Goal: Task Accomplishment & Management: Complete application form

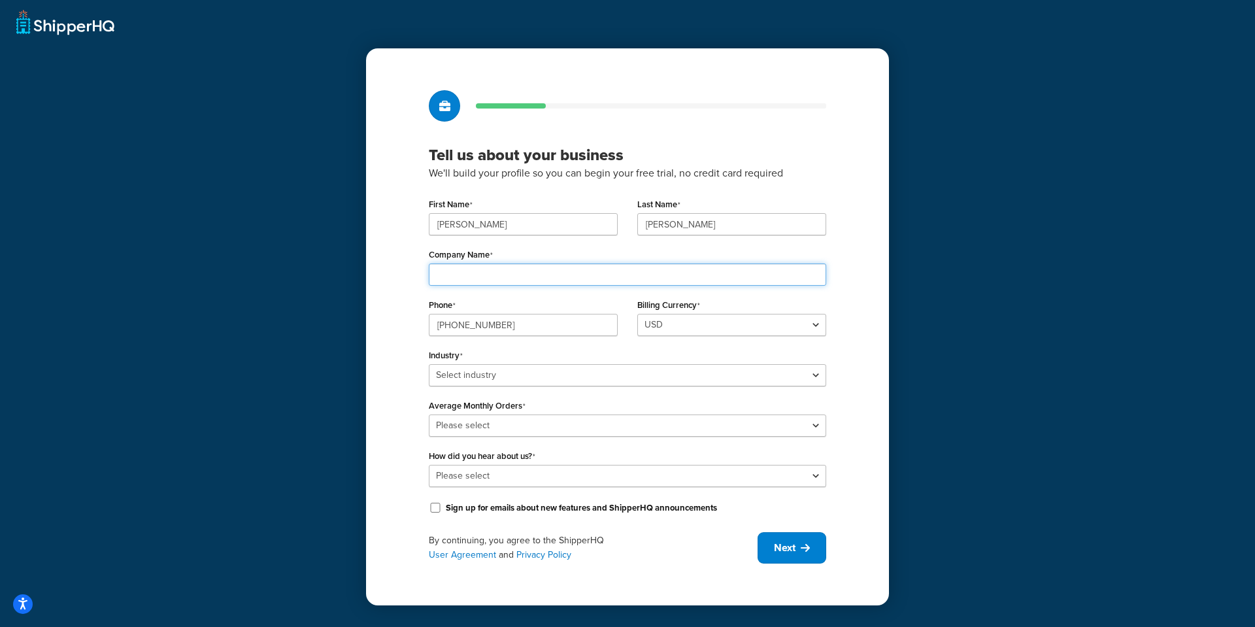
click at [525, 273] on input "Company Name" at bounding box center [628, 275] width 398 height 22
click at [502, 281] on input "Company Name" at bounding box center [628, 275] width 398 height 22
click at [504, 276] on input "Company Name" at bounding box center [628, 275] width 398 height 22
drag, startPoint x: 504, startPoint y: 276, endPoint x: 492, endPoint y: 276, distance: 11.8
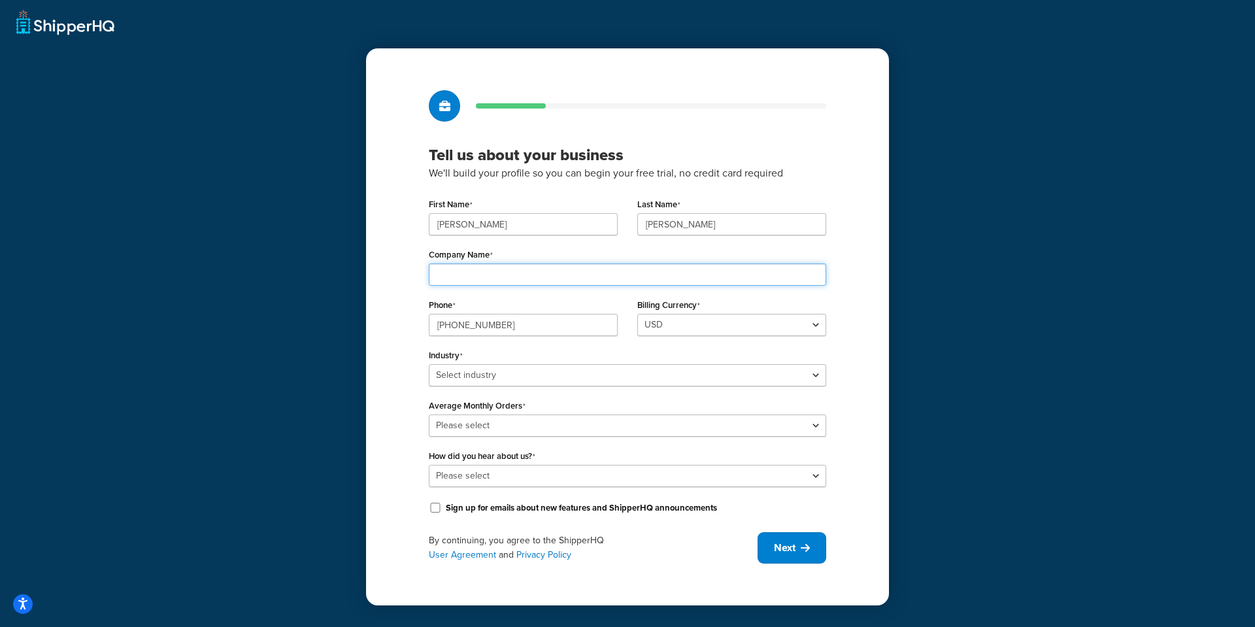
click at [492, 276] on input "Company Name" at bounding box center [628, 275] width 398 height 22
type input "ZESCO Products"
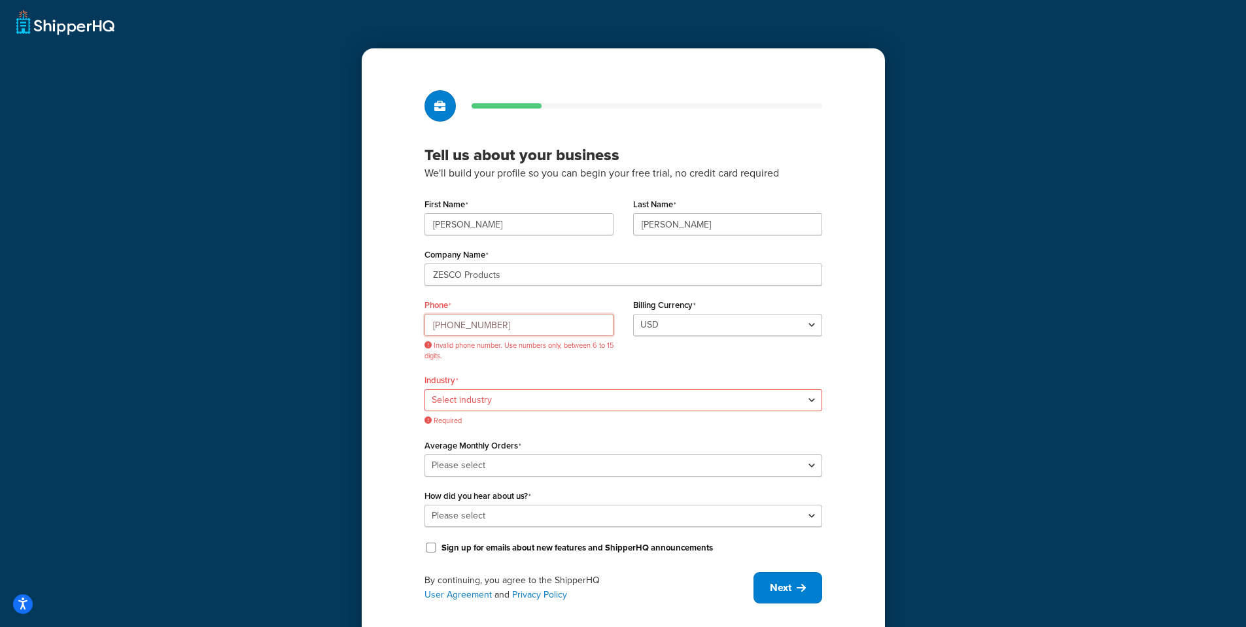
click at [448, 320] on input "800-901-5051" at bounding box center [518, 325] width 189 height 22
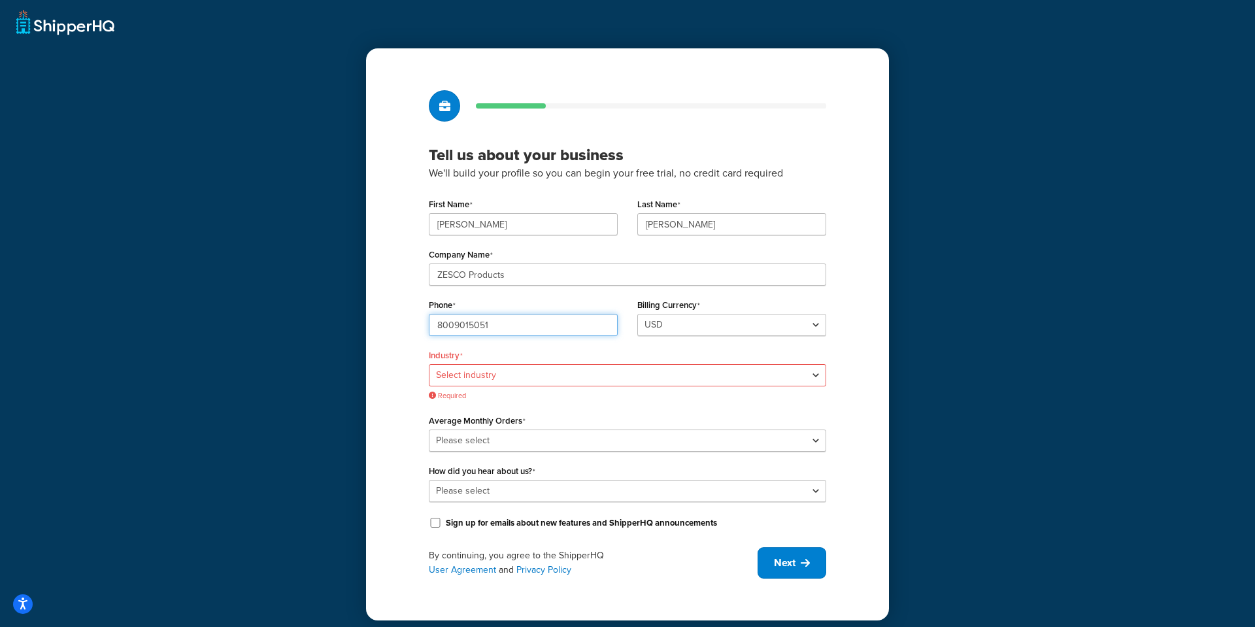
type input "8009015051"
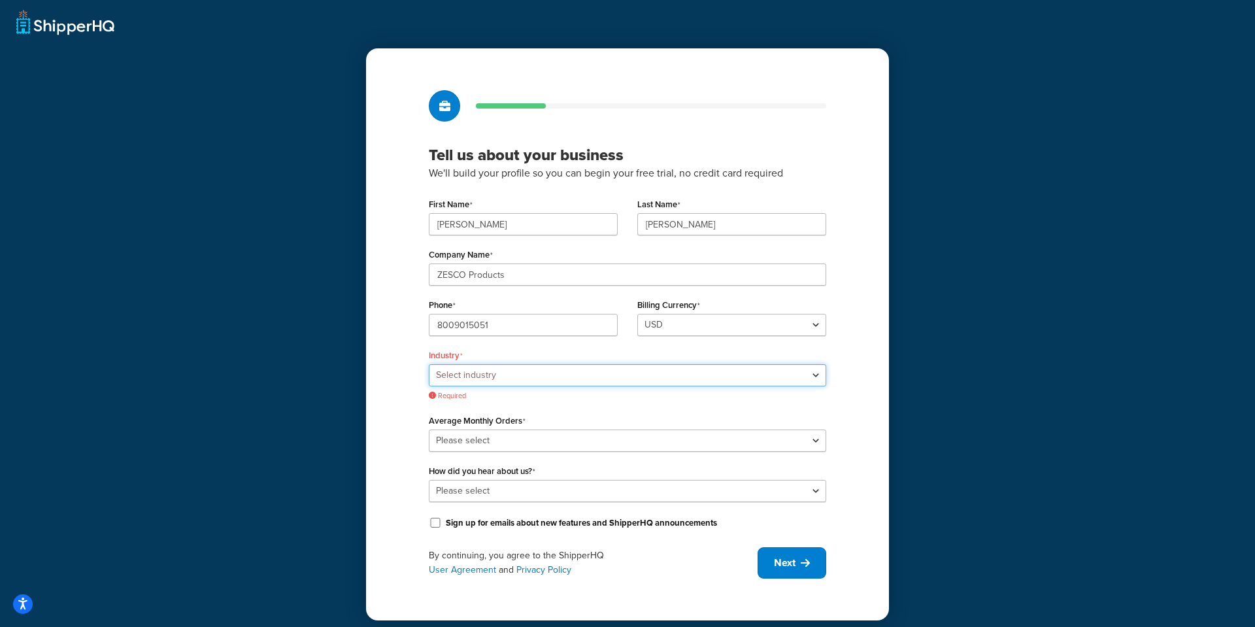
click at [538, 372] on select "Select industry Automotive Adult Agriculture Alcohol, Tobacco & CBD Arts & Craf…" at bounding box center [628, 375] width 398 height 22
click at [429, 364] on select "Select industry Automotive Adult Agriculture Alcohol, Tobacco & CBD Arts & Craf…" at bounding box center [628, 375] width 398 height 22
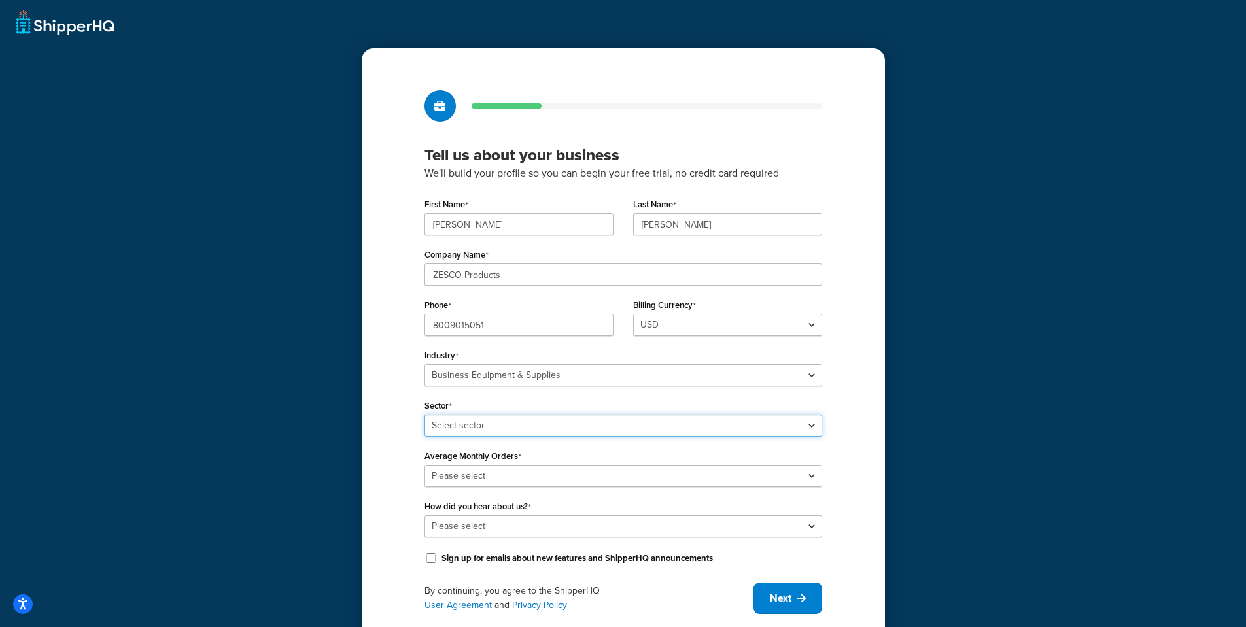
click at [496, 431] on select "Select sector Office Supplies Packaging Printing Supplies Professional Statione…" at bounding box center [623, 426] width 398 height 22
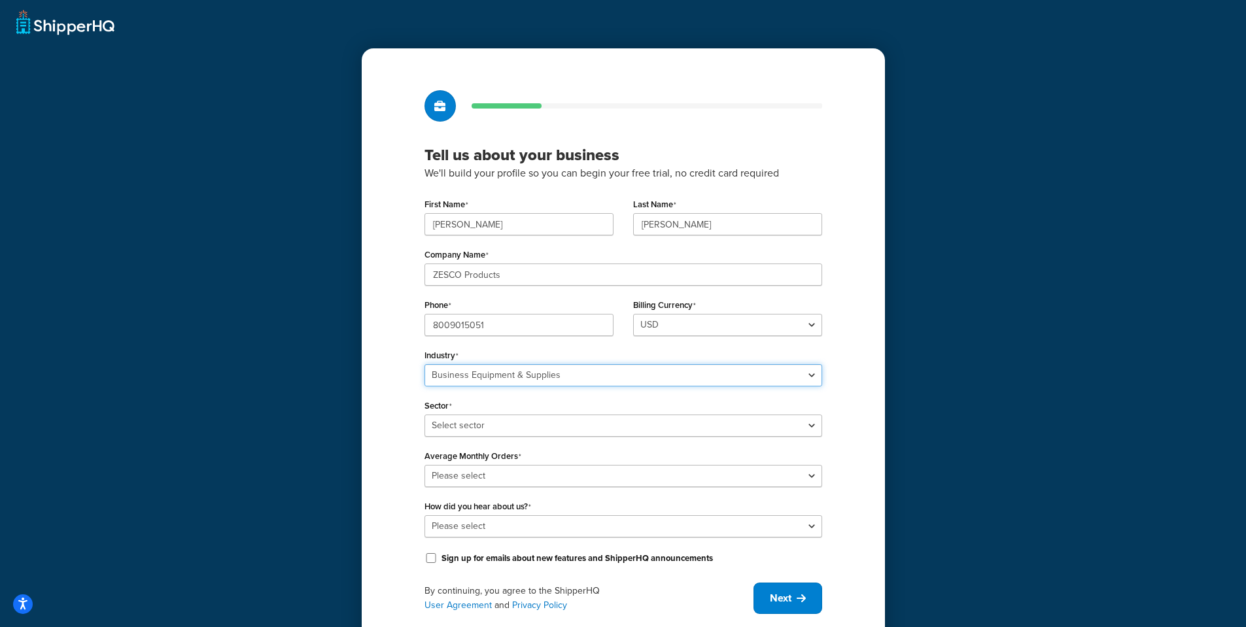
click at [509, 372] on select "Select industry Automotive Adult Agriculture Alcohol, Tobacco & CBD Arts & Craf…" at bounding box center [623, 375] width 398 height 22
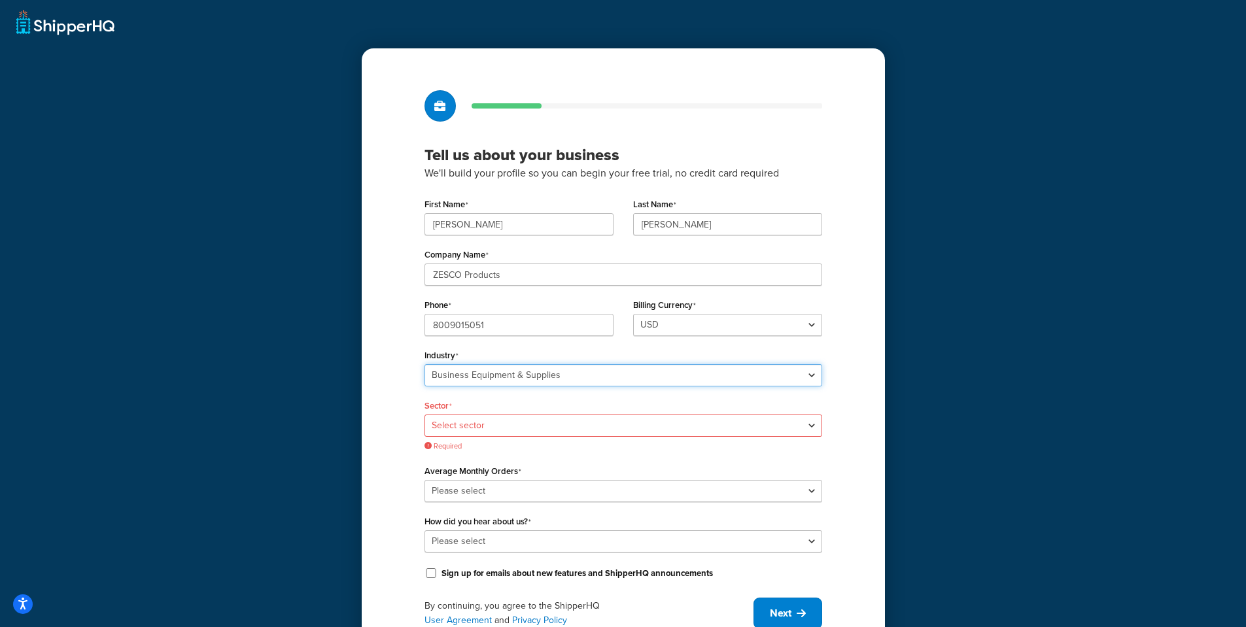
select select "24"
click at [429, 364] on select "Select industry Automotive Adult Agriculture Alcohol, Tobacco & CBD Arts & Craf…" at bounding box center [623, 375] width 398 height 22
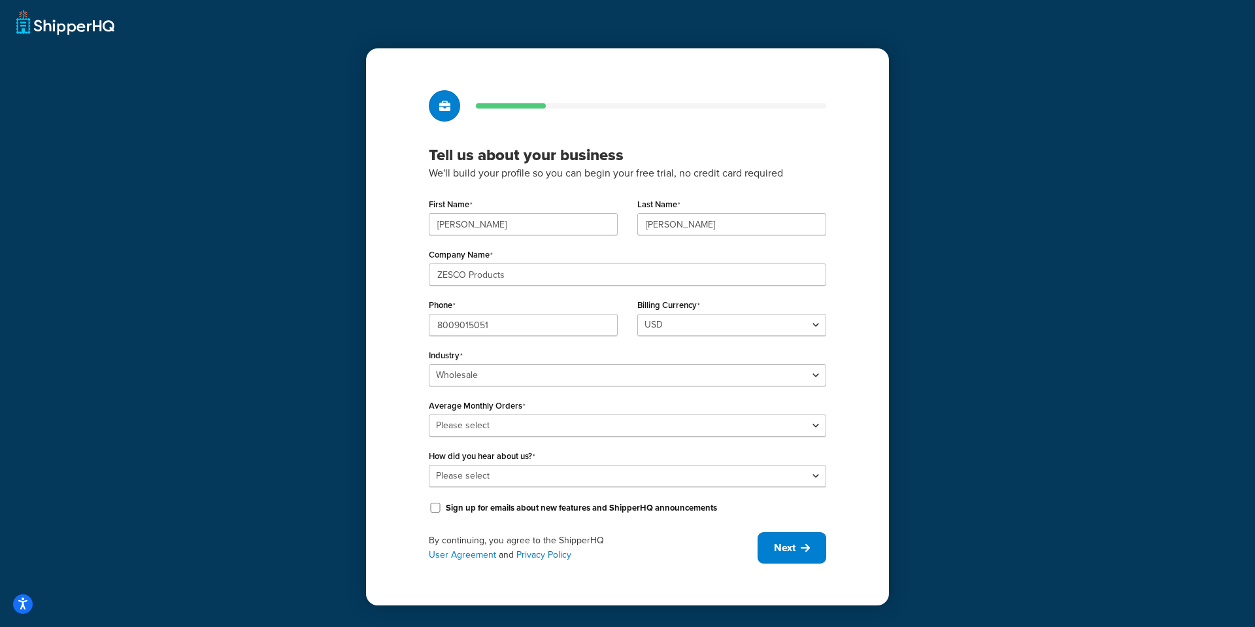
click at [494, 413] on div "Average Monthly Orders Please select 0-500 501-1,000 1,001-10,000 10,001-20,000…" at bounding box center [628, 416] width 398 height 41
click at [496, 424] on select "Please select 0-500 501-1,000 1,001-10,000 10,001-20,000 Over 20,000" at bounding box center [628, 426] width 398 height 22
select select "1"
click at [429, 415] on select "Please select 0-500 501-1,000 1,001-10,000 10,001-20,000 Over 20,000" at bounding box center [628, 426] width 398 height 22
click at [787, 549] on span "Next" at bounding box center [785, 548] width 22 height 14
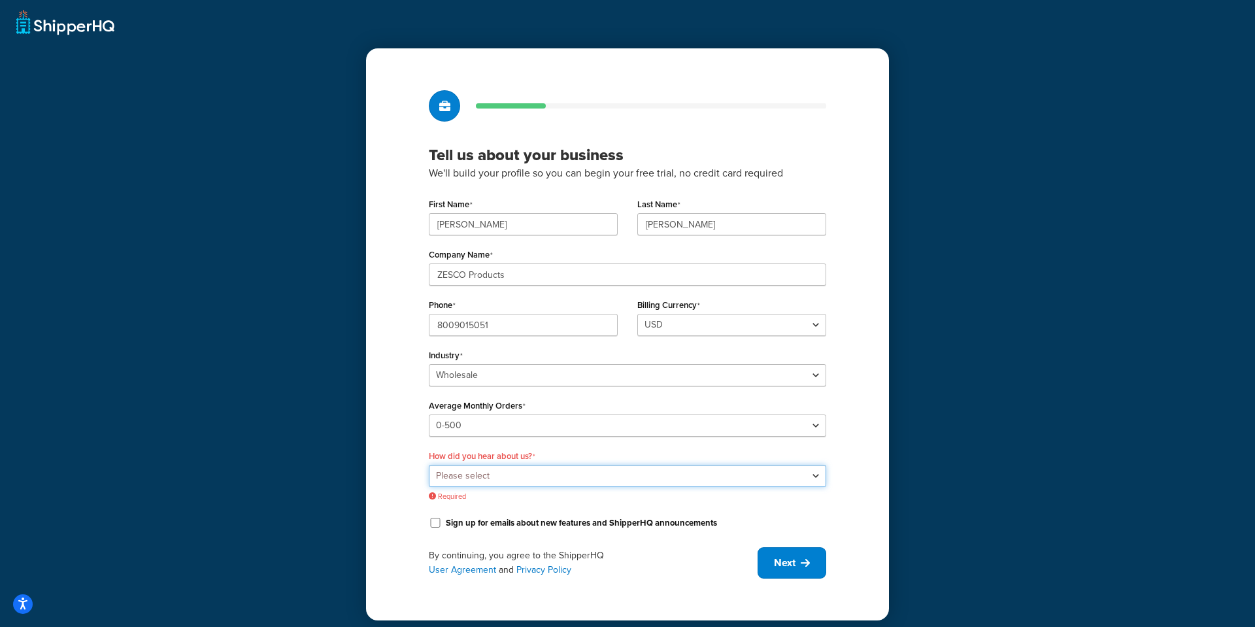
click at [530, 475] on select "Please select Online Search App Store or Marketplace Listing Referred by Agency…" at bounding box center [628, 476] width 398 height 22
click at [497, 465] on select "Please select Online Search App Store or Marketplace Listing Referred by Agency…" at bounding box center [628, 476] width 398 height 22
click at [515, 481] on select "Please select Online Search App Store or Marketplace Listing Referred by Agency…" at bounding box center [628, 476] width 398 height 22
click at [429, 465] on select "Please select Online Search App Store or Marketplace Listing Referred by Agency…" at bounding box center [628, 476] width 398 height 22
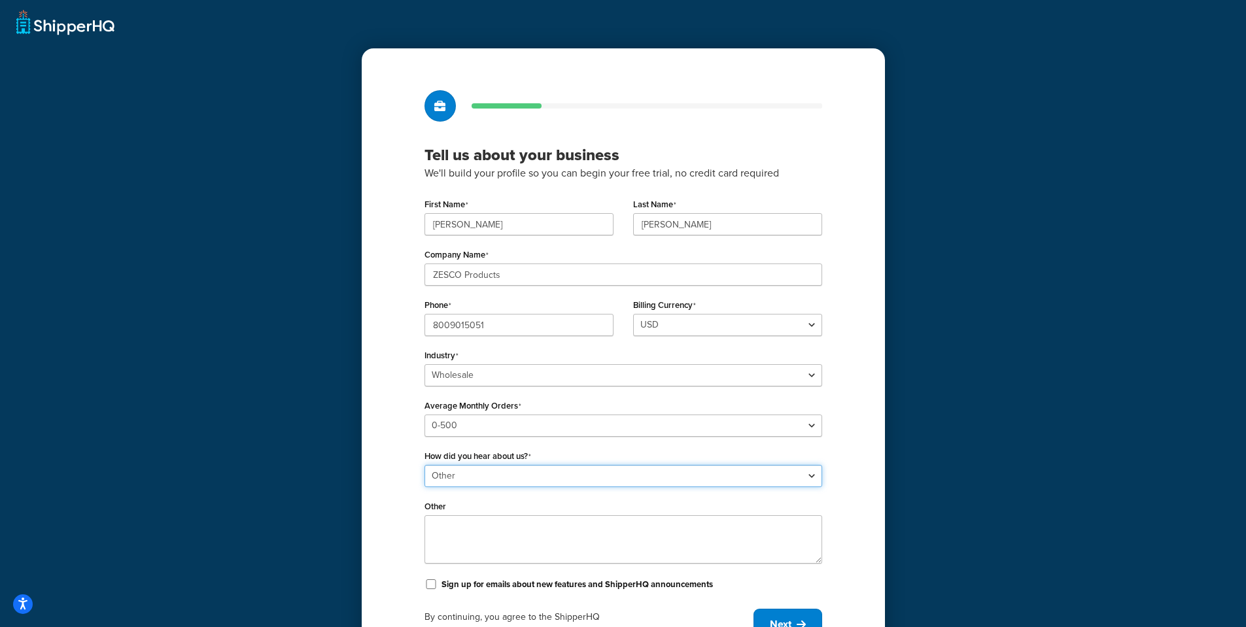
click at [475, 471] on select "Please select Online Search App Store or Marketplace Listing Referred by Agency…" at bounding box center [623, 476] width 398 height 22
select select "1"
click at [429, 465] on select "Please select Online Search App Store or Marketplace Listing Referred by Agency…" at bounding box center [623, 476] width 398 height 22
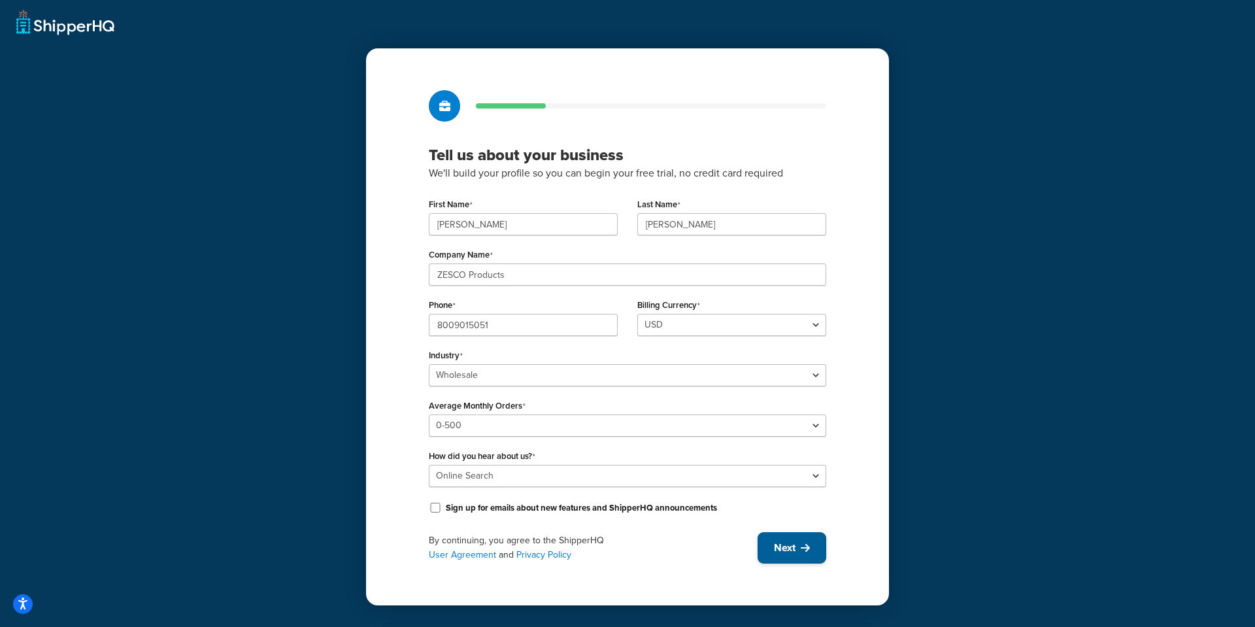
click at [791, 549] on span "Next" at bounding box center [785, 548] width 22 height 14
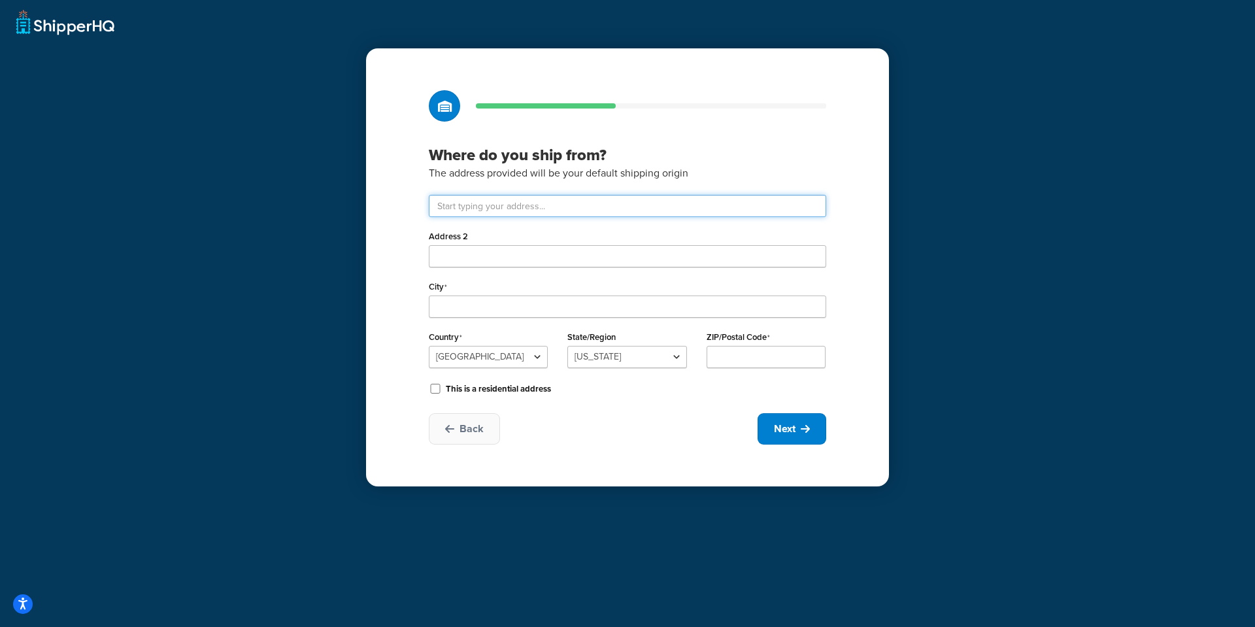
click at [489, 200] on input "text" at bounding box center [628, 206] width 398 height 22
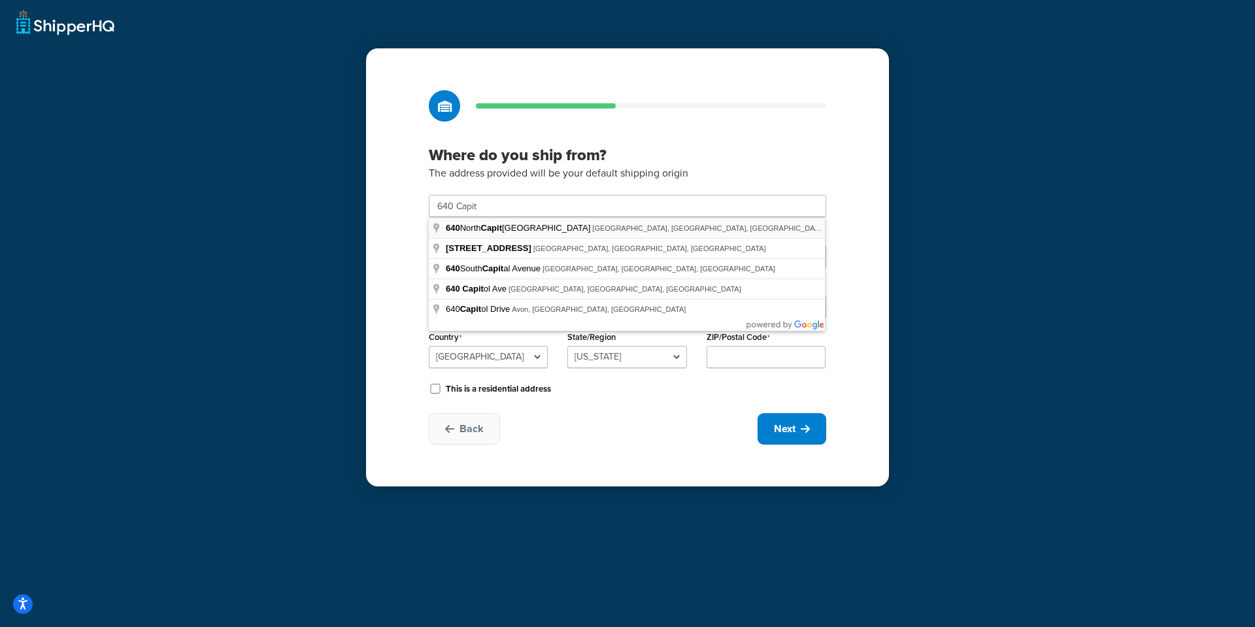
type input "640 N Capitol Ave"
type input "Indianapolis"
select select "14"
type input "46204"
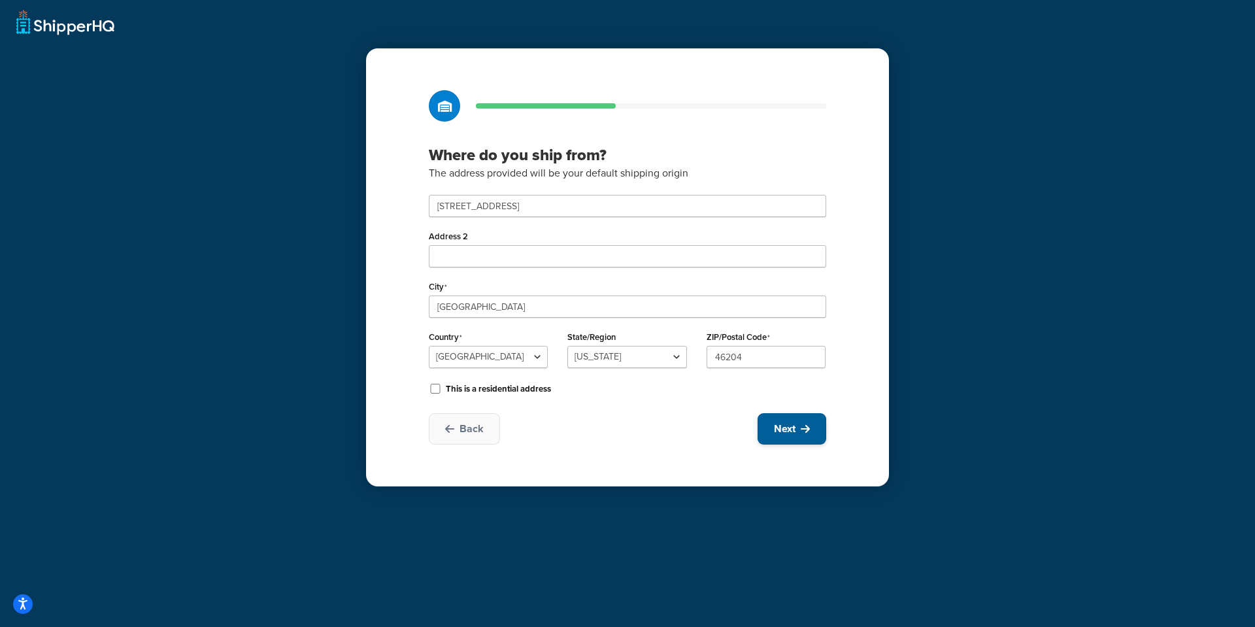
click at [802, 424] on icon at bounding box center [805, 429] width 9 height 10
select select "1"
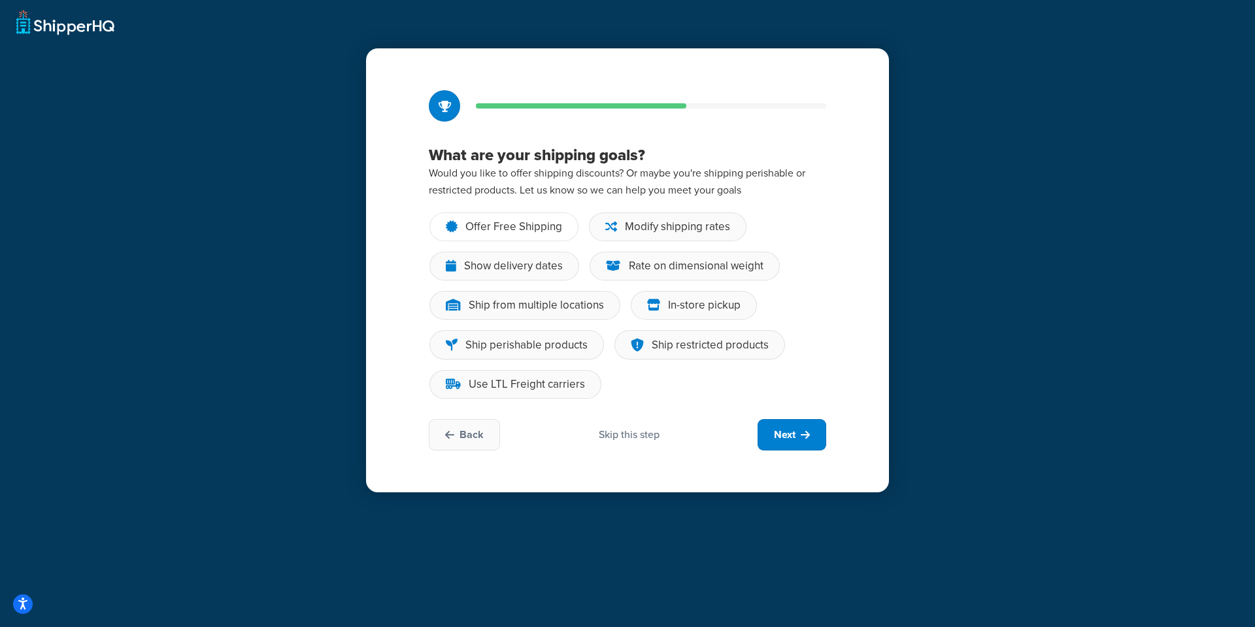
click at [502, 226] on div "Offer Free Shipping" at bounding box center [514, 226] width 97 height 13
click at [0, 0] on input "Offer Free Shipping" at bounding box center [0, 0] width 0 height 0
click at [677, 265] on div "Rate on dimensional weight" at bounding box center [696, 266] width 135 height 13
click at [0, 0] on input "Rate on dimensional weight" at bounding box center [0, 0] width 0 height 0
click at [581, 308] on div "Ship from multiple locations" at bounding box center [536, 305] width 135 height 13
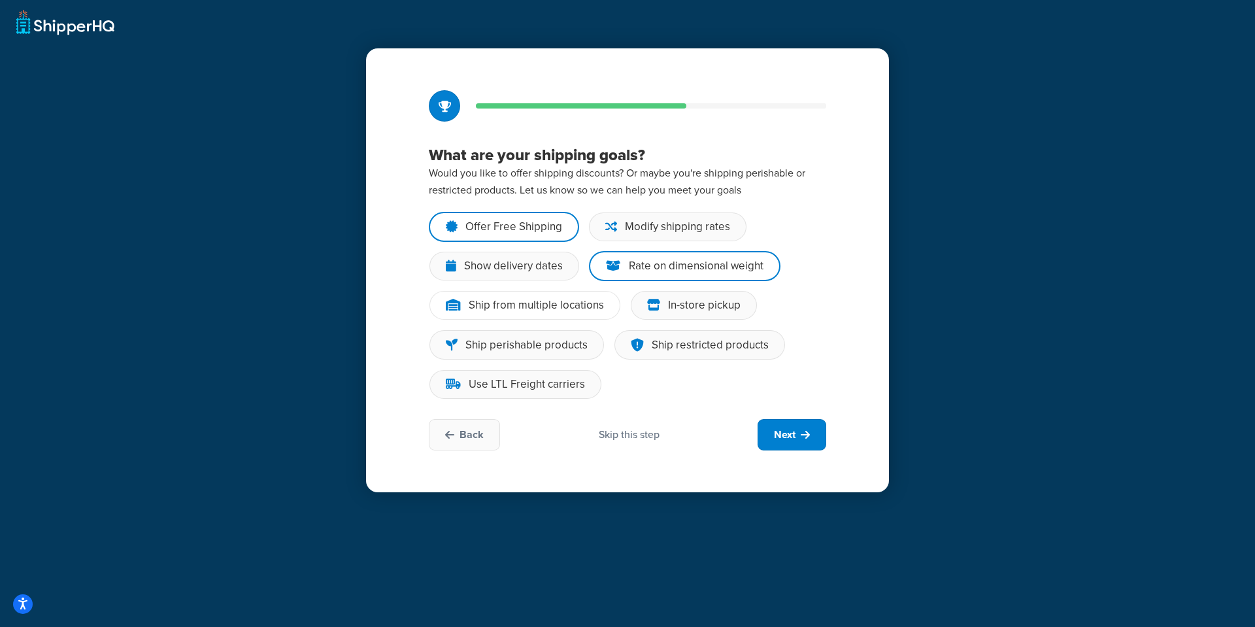
click at [0, 0] on input "Ship from multiple locations" at bounding box center [0, 0] width 0 height 0
click at [671, 301] on div "In-store pickup" at bounding box center [704, 305] width 73 height 13
click at [0, 0] on input "In-store pickup" at bounding box center [0, 0] width 0 height 0
click at [540, 379] on div "Use LTL Freight carriers" at bounding box center [527, 384] width 116 height 13
click at [0, 0] on input "Use LTL Freight carriers" at bounding box center [0, 0] width 0 height 0
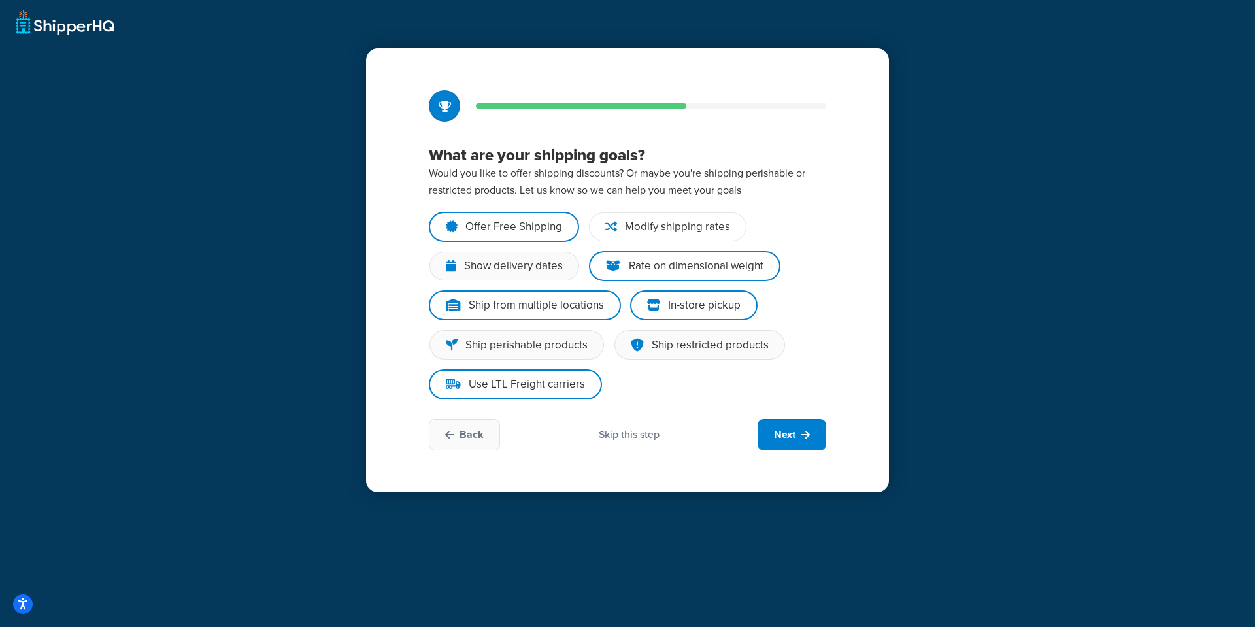
click at [680, 232] on div "Modify shipping rates" at bounding box center [677, 226] width 105 height 13
click at [0, 0] on input "Modify shipping rates" at bounding box center [0, 0] width 0 height 0
click at [816, 438] on button "Next" at bounding box center [792, 434] width 69 height 31
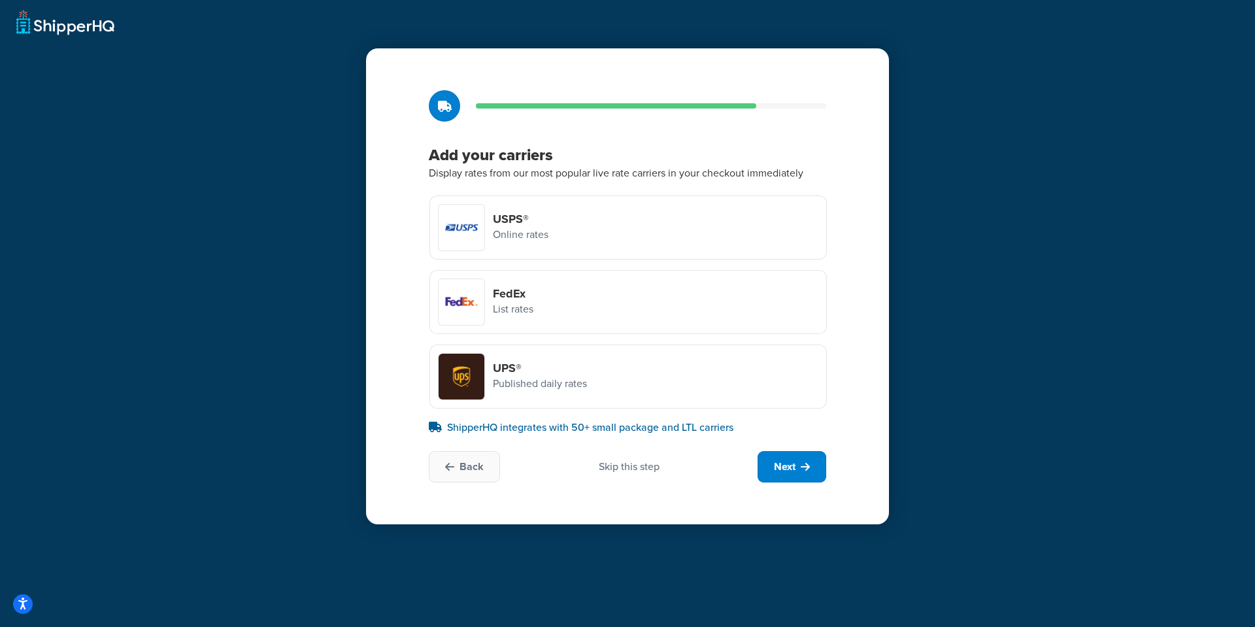
click at [557, 377] on p "Published daily rates" at bounding box center [540, 383] width 94 height 17
click at [0, 0] on input "UPS® Published daily rates" at bounding box center [0, 0] width 0 height 0
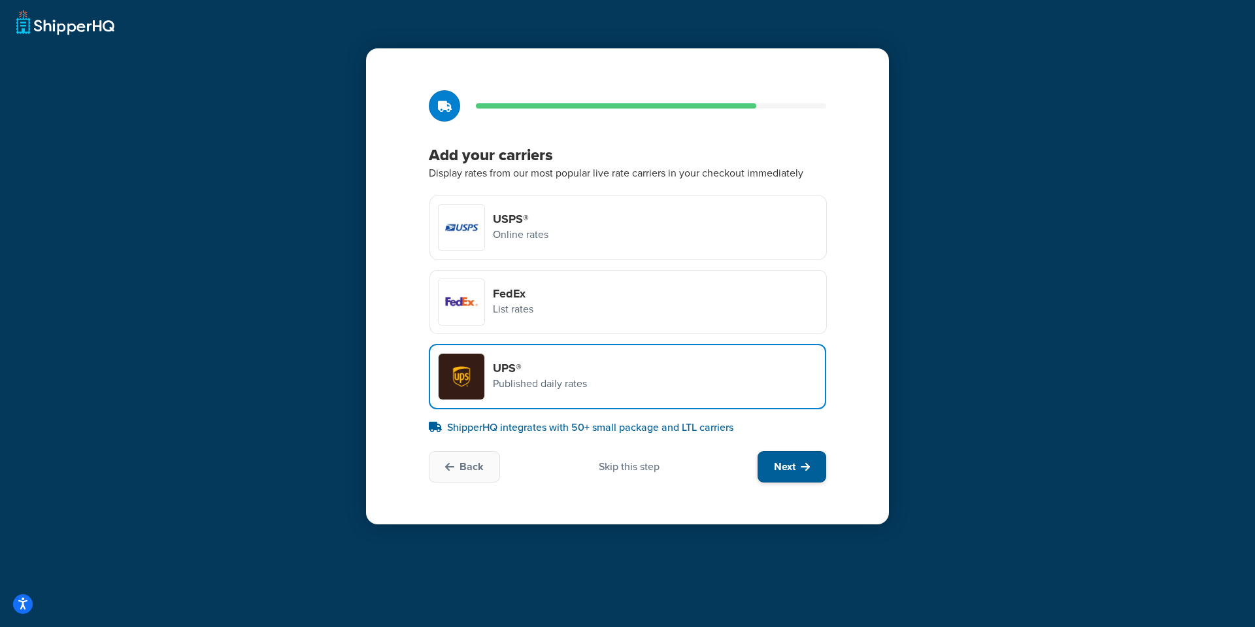
click at [804, 469] on icon at bounding box center [805, 467] width 9 height 10
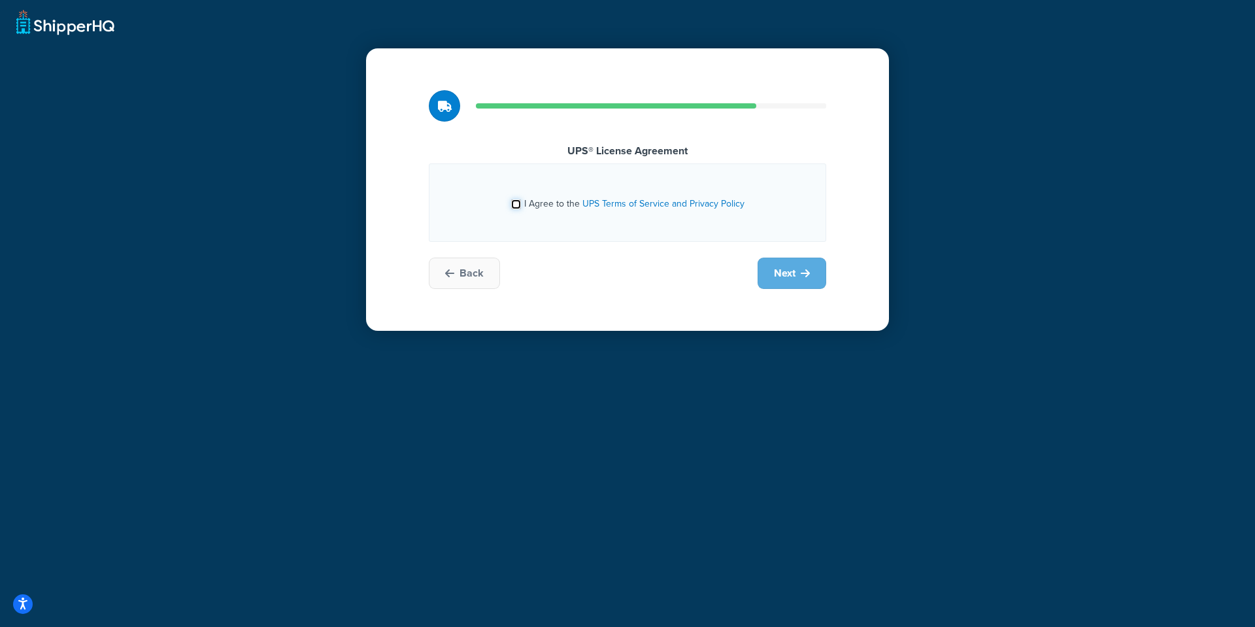
click at [519, 205] on input "I Agree to the UPS Terms of Service and Privacy Policy" at bounding box center [516, 204] width 10 height 10
checkbox input "true"
click at [766, 264] on button "Next" at bounding box center [792, 273] width 69 height 31
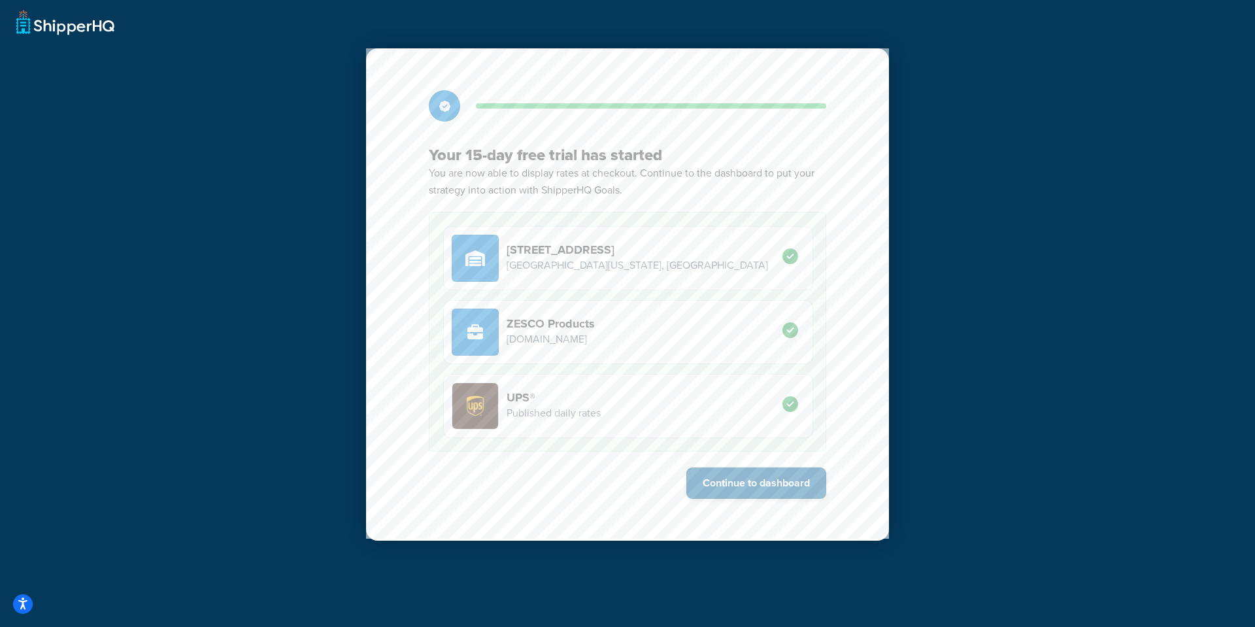
click at [749, 485] on button "Continue to dashboard" at bounding box center [757, 483] width 140 height 31
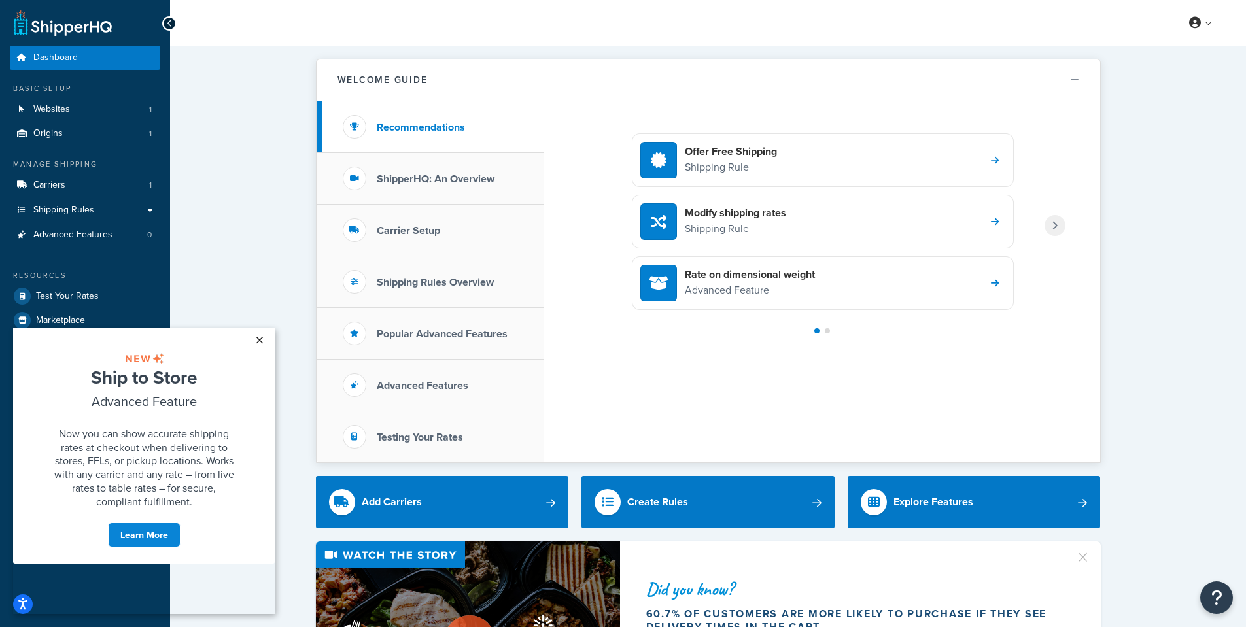
click at [257, 334] on link "×" at bounding box center [259, 340] width 23 height 24
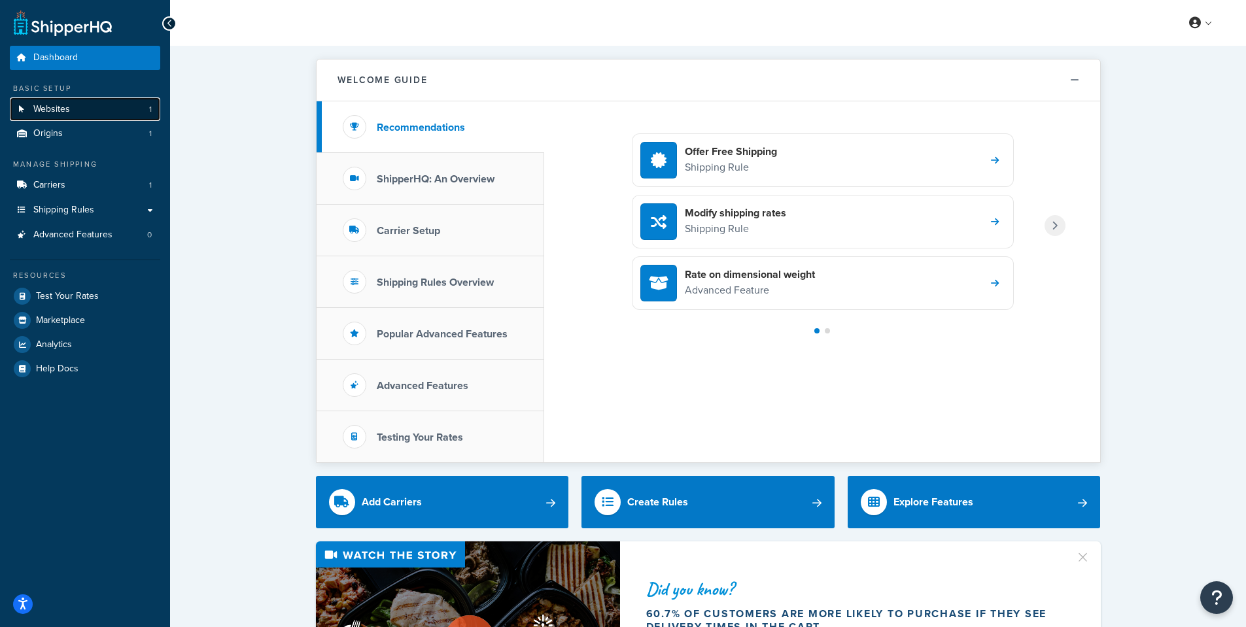
click at [73, 113] on link "Websites 1" at bounding box center [85, 109] width 150 height 24
click at [57, 180] on span "Carriers" at bounding box center [49, 185] width 32 height 11
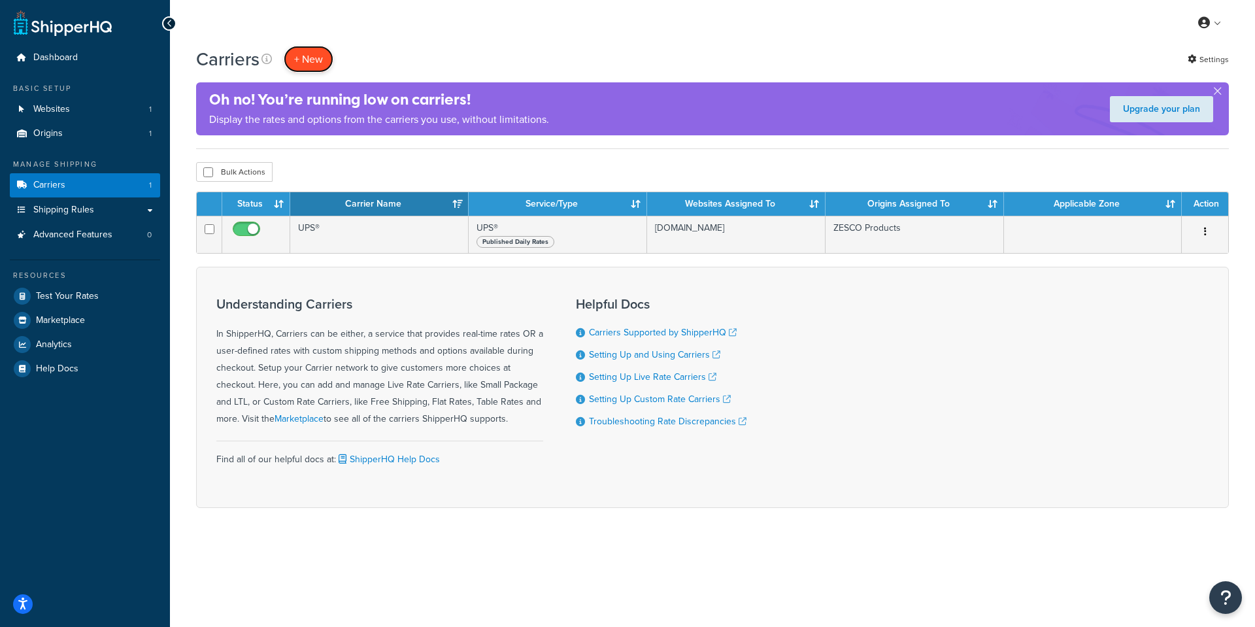
click at [307, 54] on button "+ New" at bounding box center [309, 59] width 50 height 27
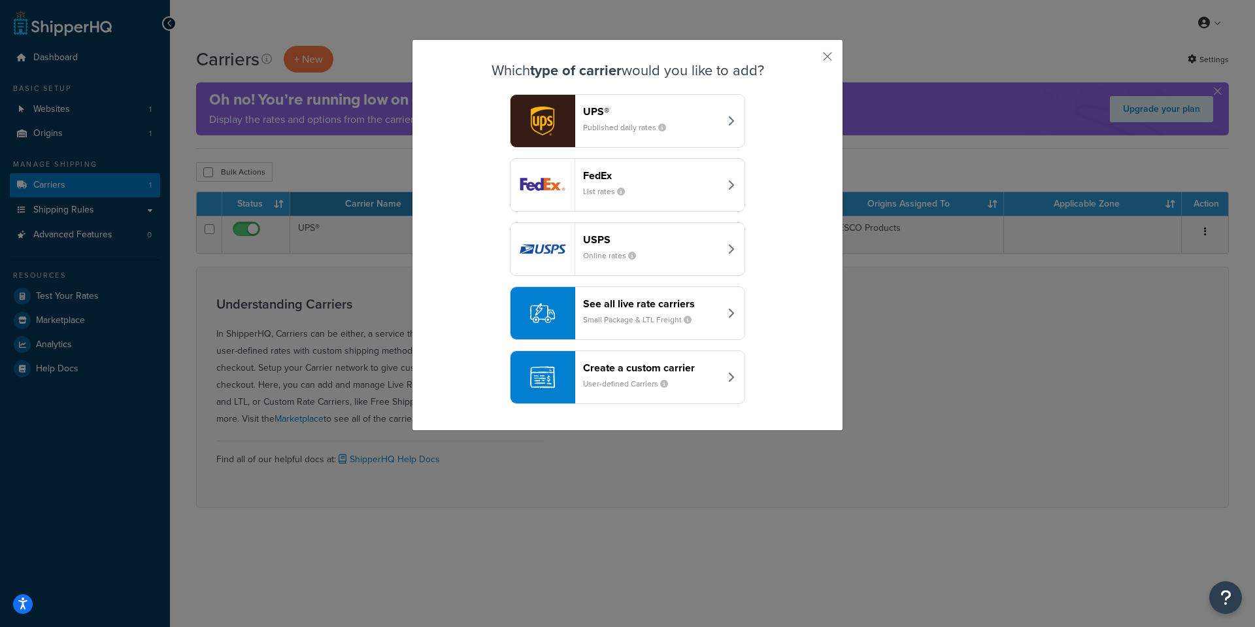
click at [643, 307] on header "See all live rate carriers" at bounding box center [651, 304] width 137 height 12
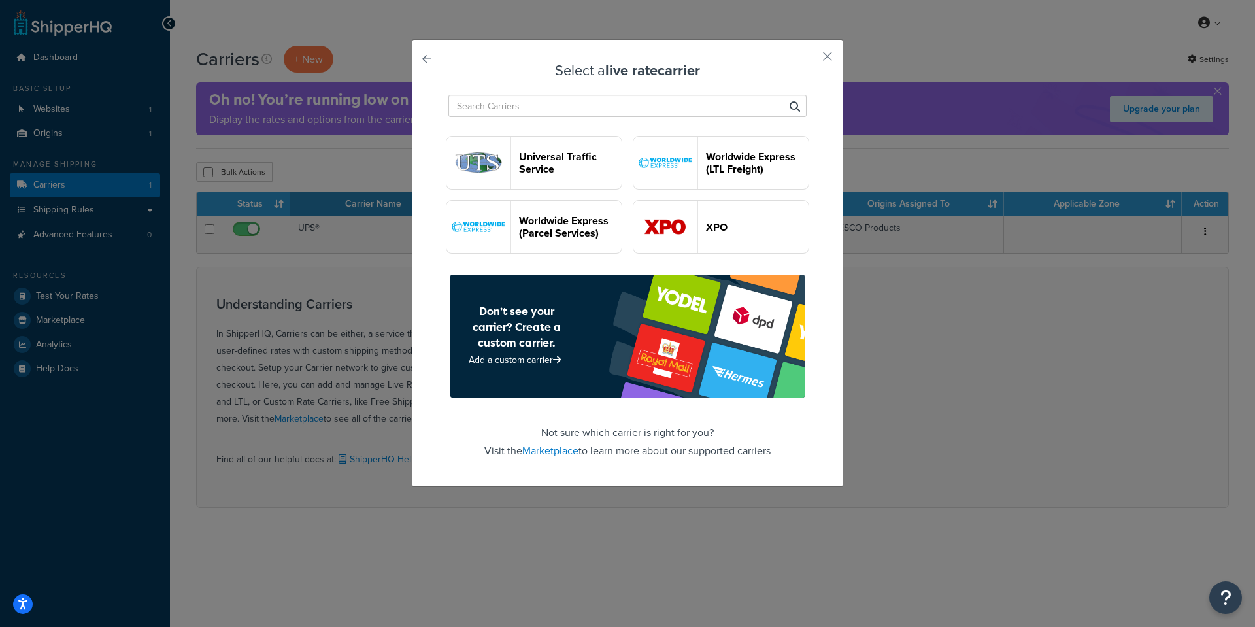
scroll to position [2668, 0]
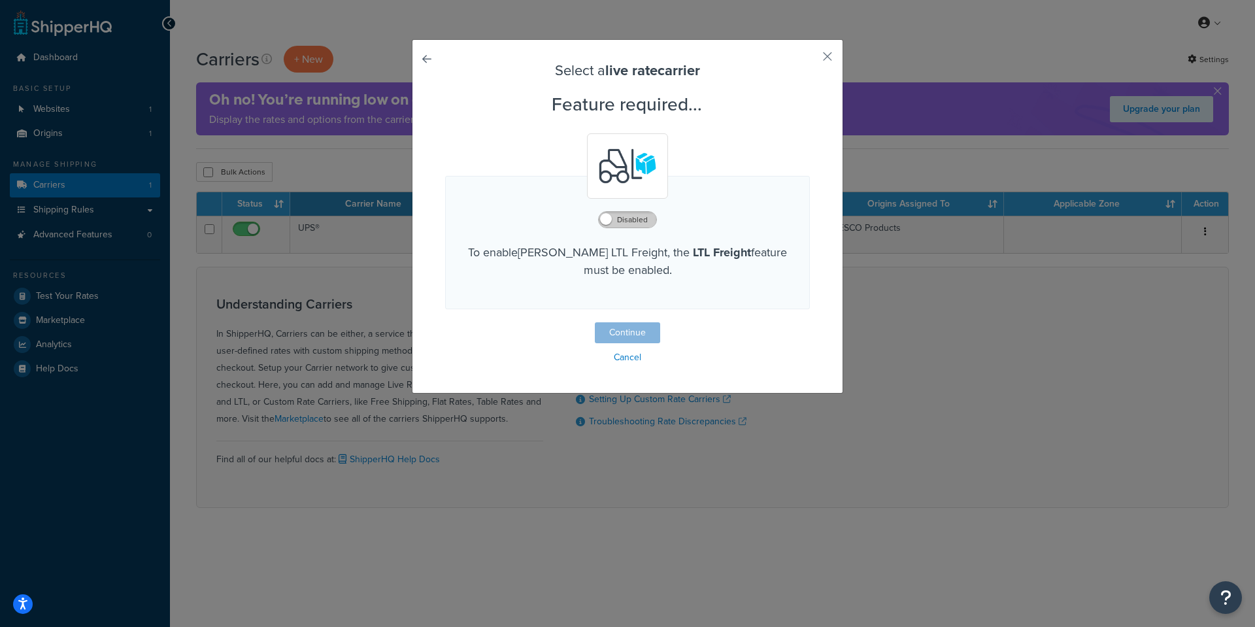
click at [621, 223] on label "Disabled" at bounding box center [628, 220] width 58 height 16
click at [626, 331] on button "Continue" at bounding box center [627, 332] width 65 height 21
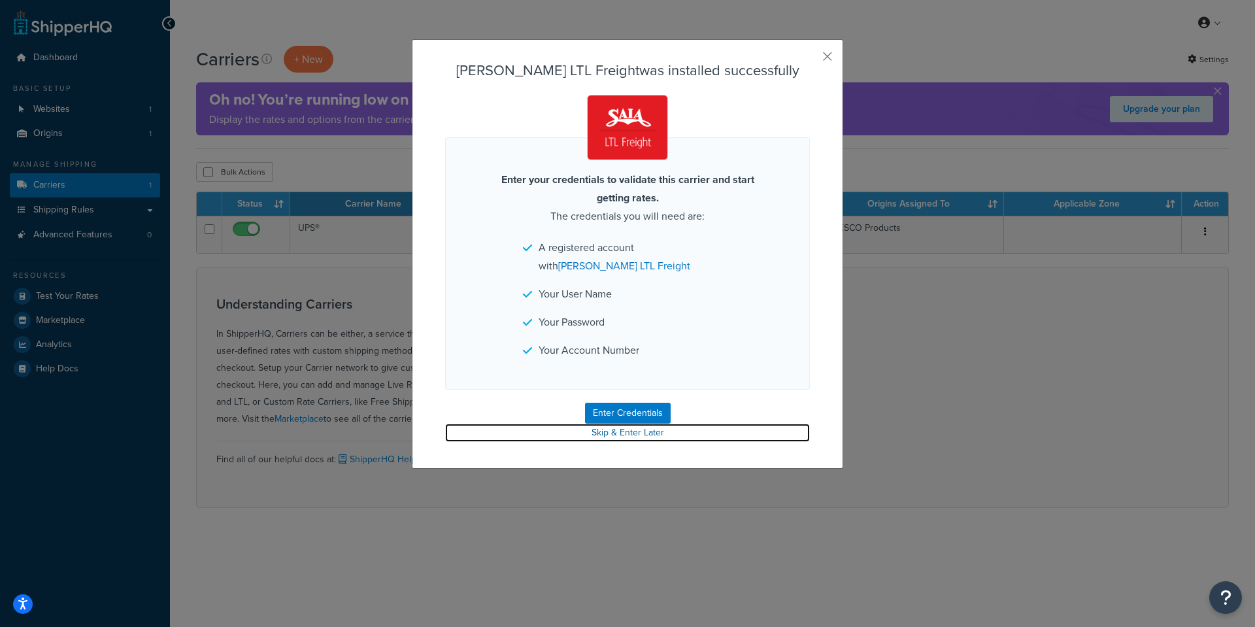
click at [627, 433] on link "Skip & Enter Later" at bounding box center [627, 433] width 365 height 18
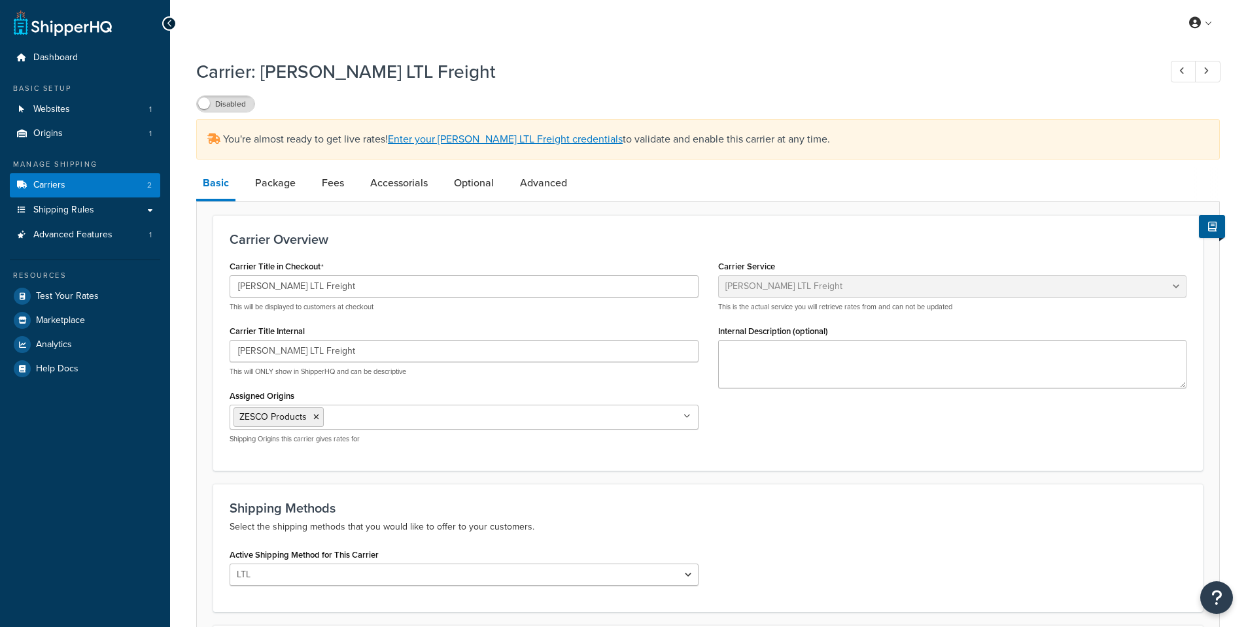
select select "saiaFreight"
click at [77, 206] on span "Shipping Rules" at bounding box center [63, 210] width 61 height 11
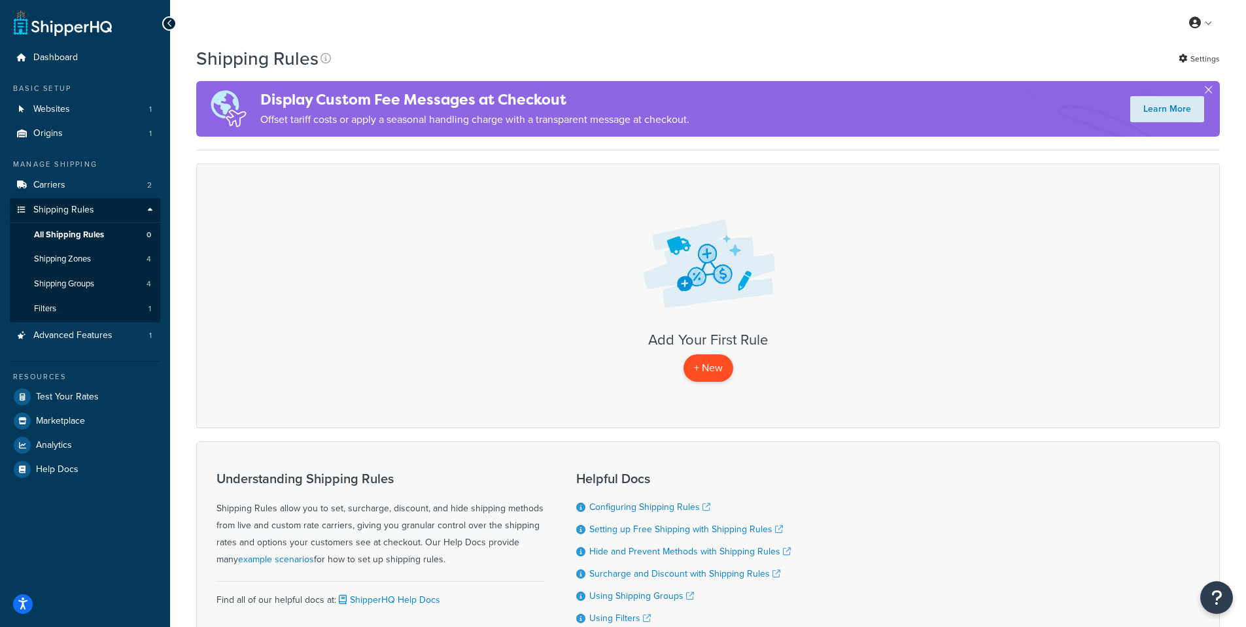
click at [705, 364] on p "+ New" at bounding box center [708, 367] width 50 height 27
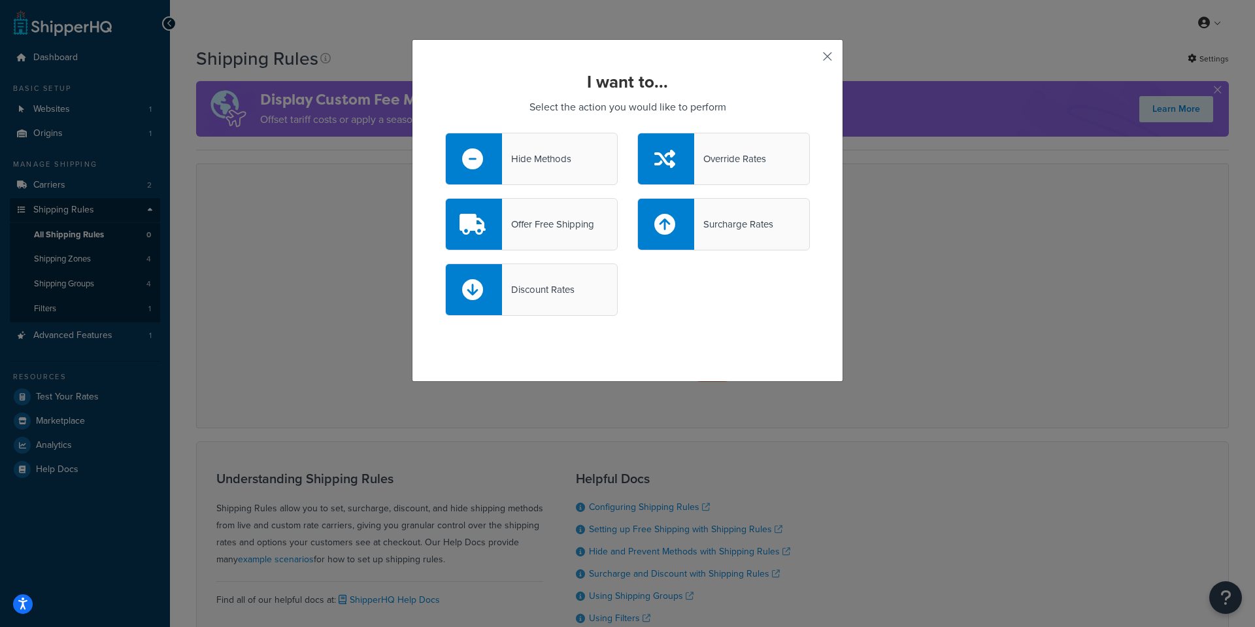
click at [810, 60] on button "button" at bounding box center [808, 61] width 3 height 3
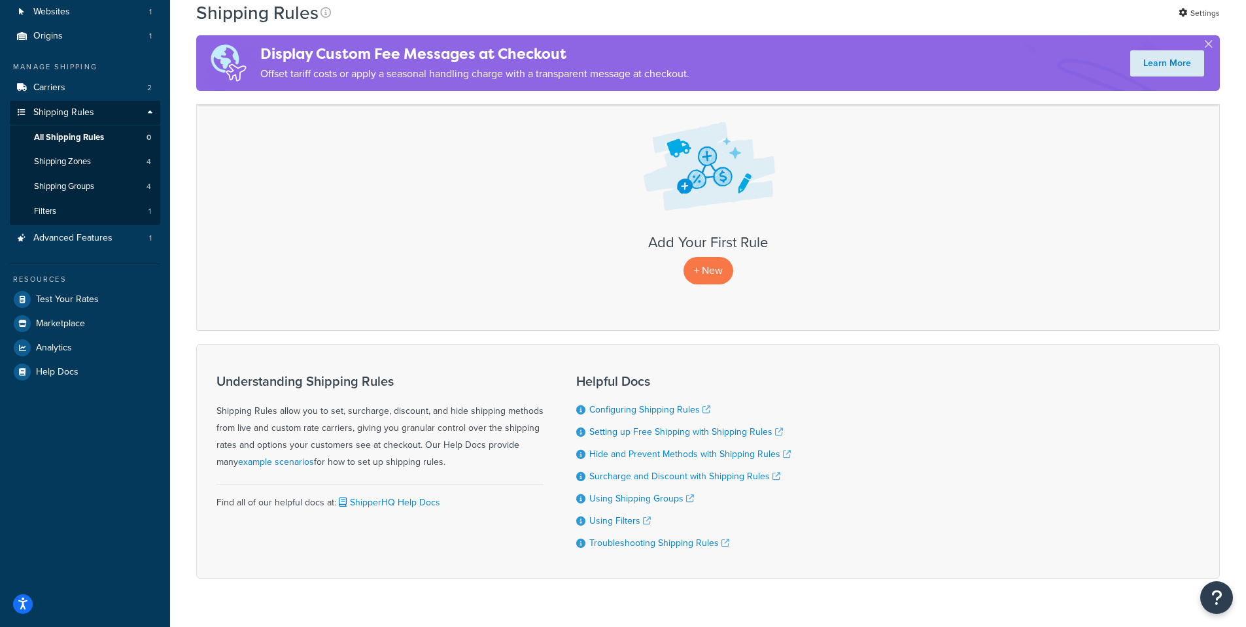
scroll to position [128, 0]
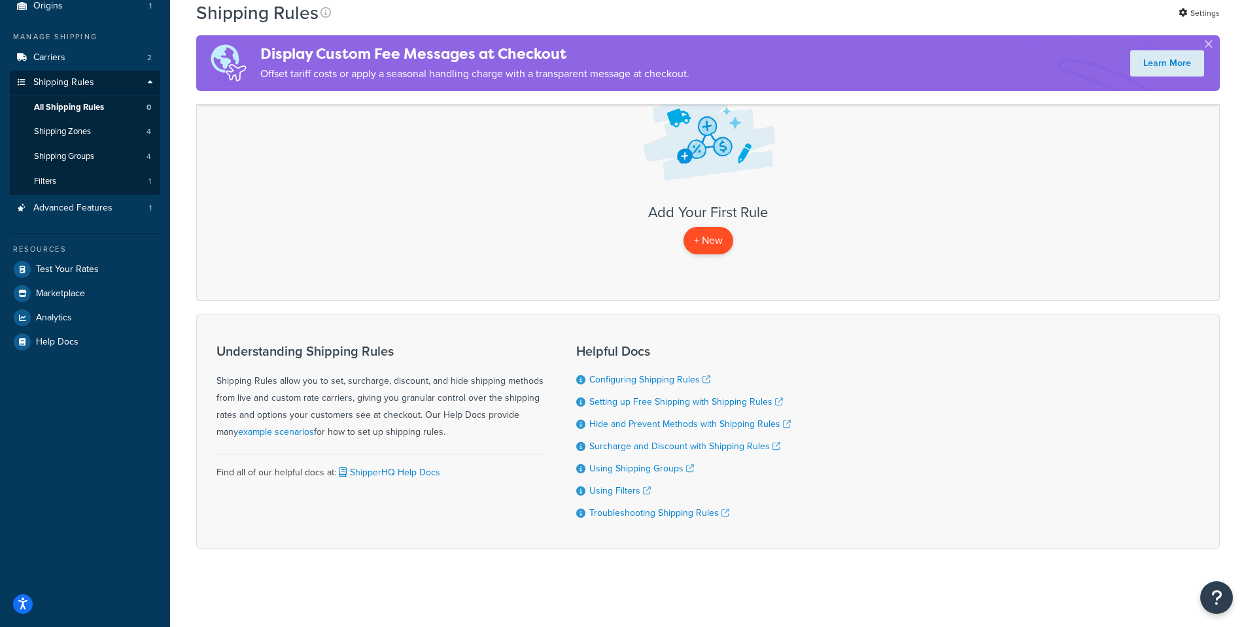
click at [703, 235] on p "+ New" at bounding box center [708, 240] width 50 height 27
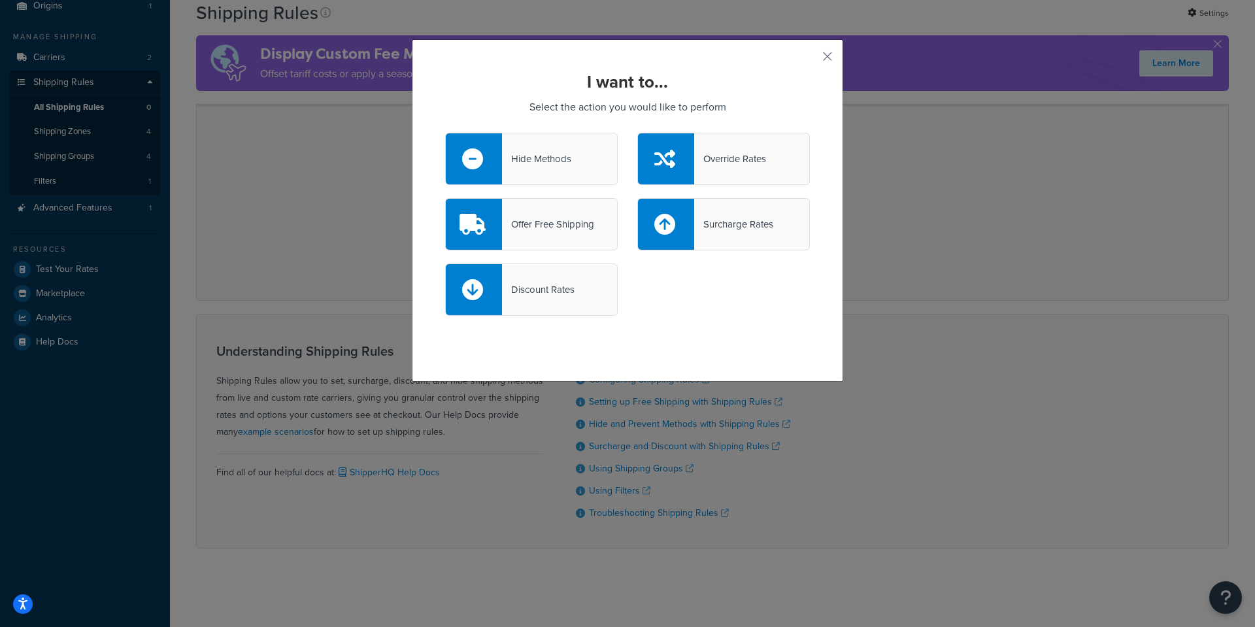
click at [542, 228] on div "Offer Free Shipping" at bounding box center [548, 224] width 92 height 18
click at [0, 0] on input "Offer Free Shipping" at bounding box center [0, 0] width 0 height 0
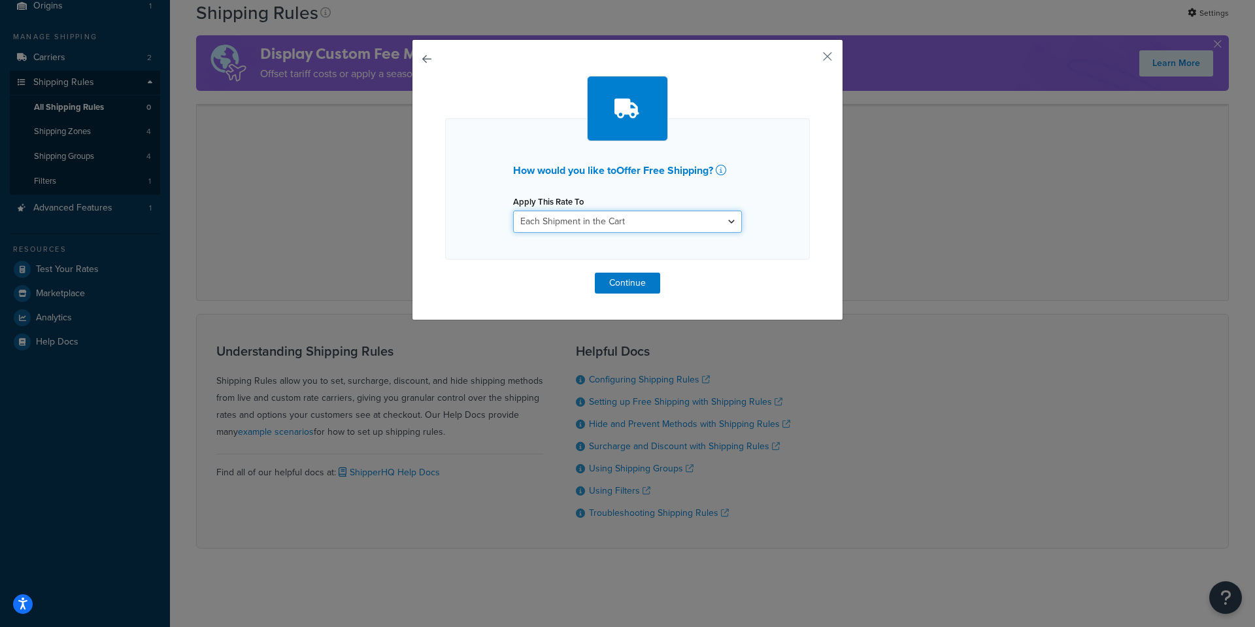
click at [551, 226] on select "Each Shipment in the Cart Each Shipping Group in the Cart Each Item within a Sh…" at bounding box center [627, 222] width 229 height 22
select select "ITEM"
click at [513, 211] on select "Each Shipment in the Cart Each Shipping Group in the Cart Each Item within a Sh…" at bounding box center [627, 222] width 229 height 22
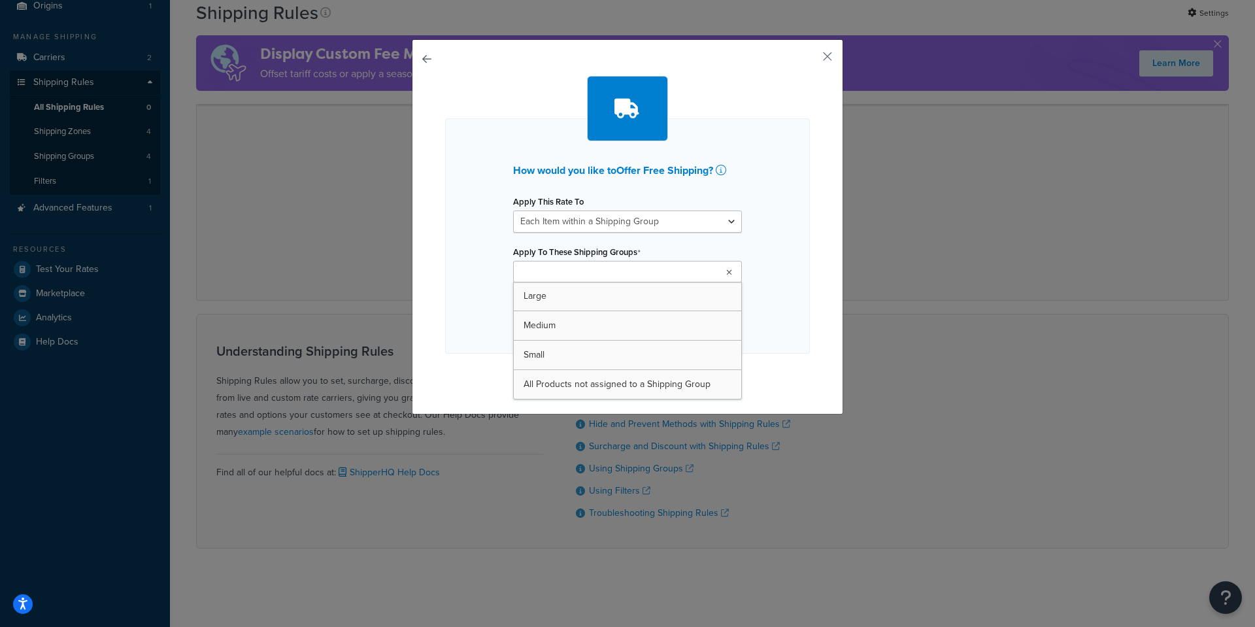
click at [579, 276] on input "Apply To These Shipping Groups" at bounding box center [575, 272] width 116 height 14
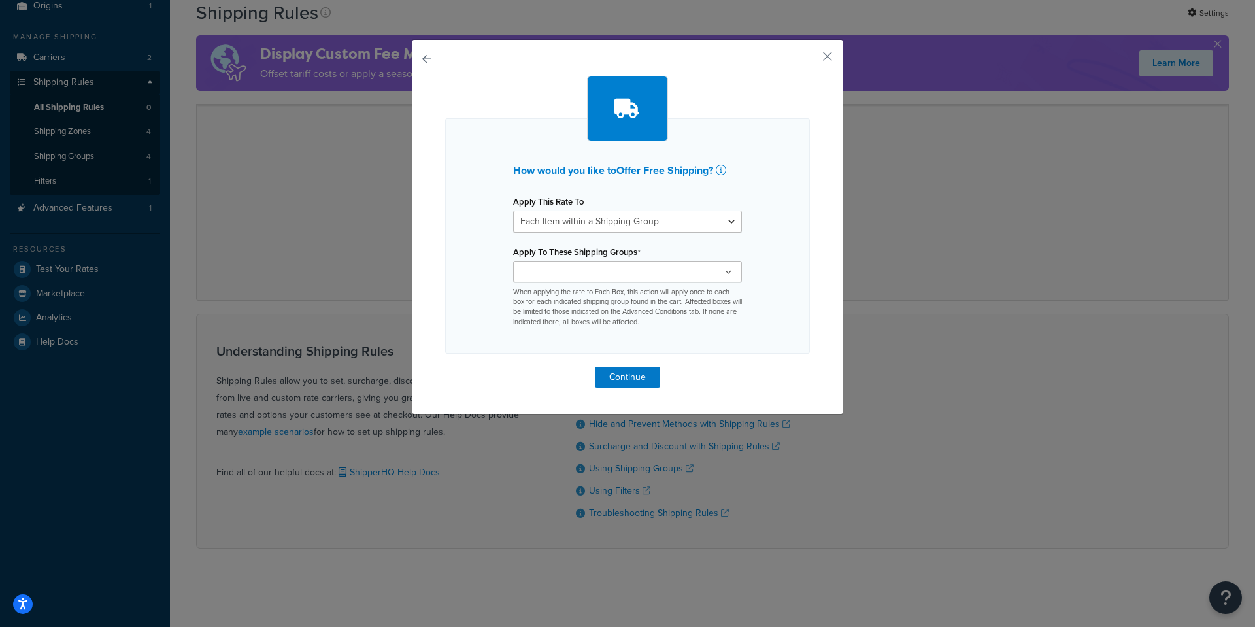
click at [727, 275] on icon at bounding box center [728, 273] width 7 height 8
click at [810, 60] on button "button" at bounding box center [808, 61] width 3 height 3
